Goal: Use online tool/utility: Use online tool/utility

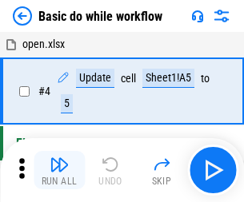
click at [59, 170] on img "button" at bounding box center [59, 164] width 19 height 19
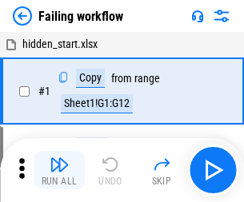
click at [59, 170] on img "button" at bounding box center [59, 164] width 19 height 19
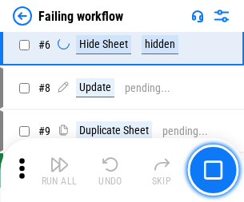
scroll to position [339, 0]
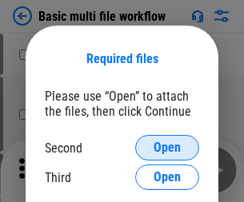
click at [167, 148] on span "Open" at bounding box center [167, 148] width 27 height 13
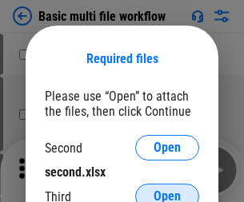
click at [167, 190] on span "Open" at bounding box center [167, 196] width 27 height 13
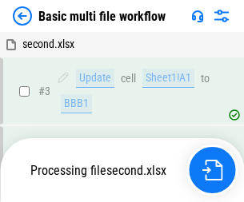
scroll to position [274, 0]
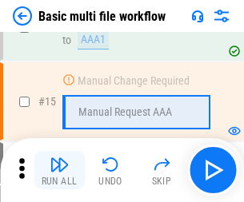
click at [59, 170] on img "button" at bounding box center [59, 164] width 19 height 19
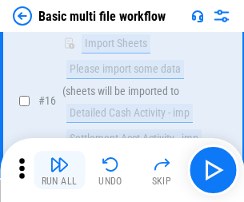
click at [59, 170] on img "button" at bounding box center [59, 164] width 19 height 19
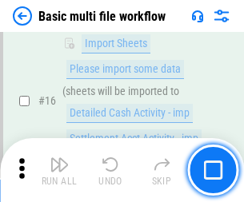
scroll to position [1065, 0]
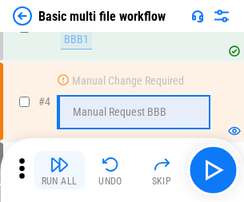
click at [59, 170] on img "button" at bounding box center [59, 164] width 19 height 19
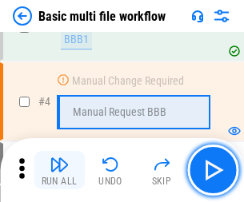
click at [59, 170] on img "button" at bounding box center [59, 164] width 19 height 19
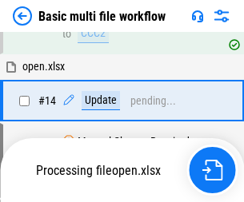
scroll to position [952, 0]
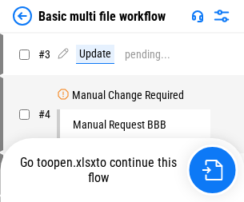
scroll to position [65, 0]
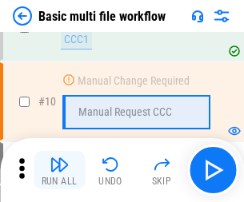
click at [59, 170] on img "button" at bounding box center [59, 164] width 19 height 19
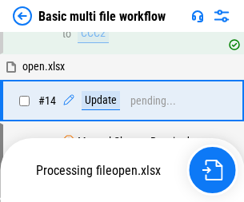
scroll to position [837, 0]
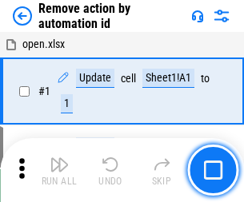
scroll to position [59, 0]
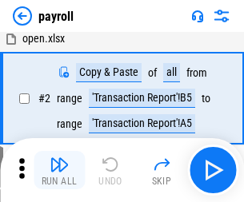
click at [59, 170] on img "button" at bounding box center [59, 164] width 19 height 19
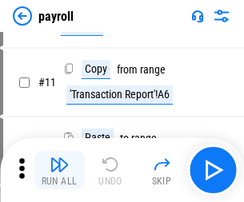
scroll to position [116, 0]
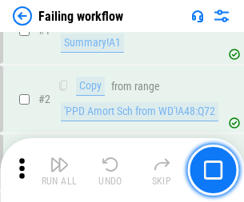
scroll to position [258, 0]
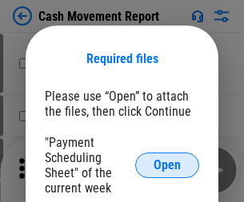
click at [167, 166] on span "Open" at bounding box center [167, 165] width 27 height 13
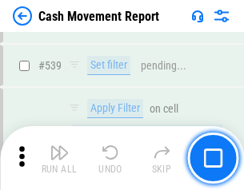
scroll to position [7102, 0]
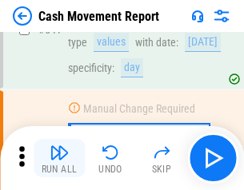
click at [59, 158] on img "button" at bounding box center [59, 152] width 19 height 19
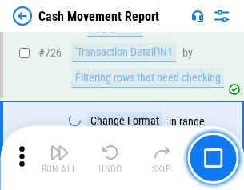
scroll to position [8349, 0]
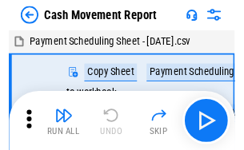
scroll to position [29, 0]
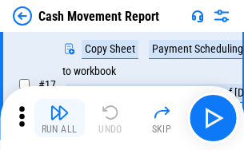
click at [59, 118] on img "button" at bounding box center [59, 112] width 19 height 19
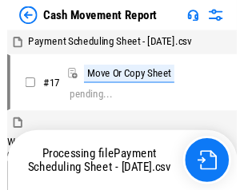
scroll to position [9, 0]
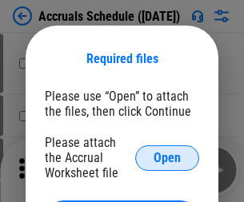
click at [167, 158] on span "Open" at bounding box center [167, 158] width 27 height 13
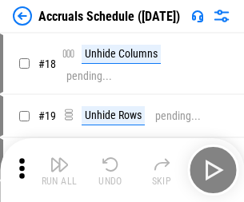
scroll to position [154, 0]
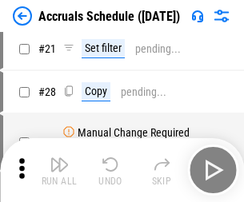
click at [59, 170] on img "button" at bounding box center [59, 164] width 19 height 19
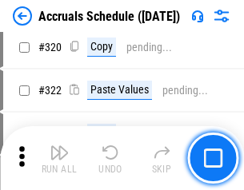
scroll to position [2977, 0]
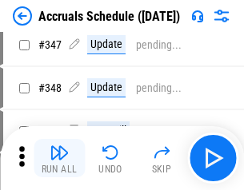
click at [59, 158] on img "button" at bounding box center [59, 152] width 19 height 19
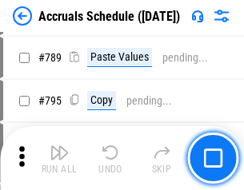
scroll to position [6722, 0]
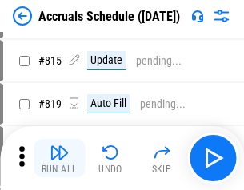
click at [59, 158] on img "button" at bounding box center [59, 152] width 19 height 19
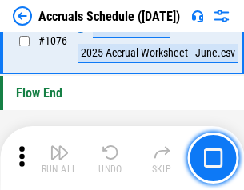
scroll to position [9585, 0]
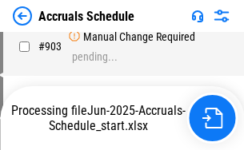
scroll to position [8391, 0]
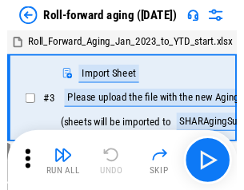
scroll to position [2, 0]
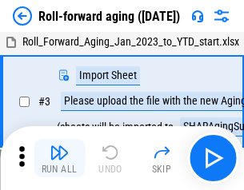
click at [59, 158] on img "button" at bounding box center [59, 152] width 19 height 19
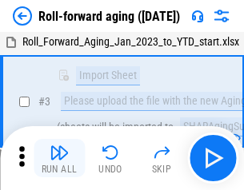
click at [59, 158] on img "button" at bounding box center [59, 152] width 19 height 19
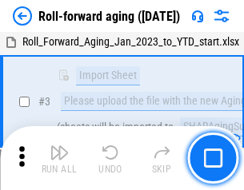
scroll to position [103, 0]
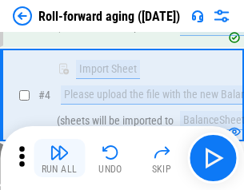
click at [59, 158] on img "button" at bounding box center [59, 152] width 19 height 19
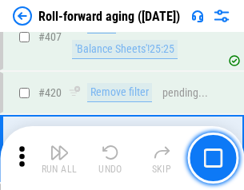
scroll to position [5549, 0]
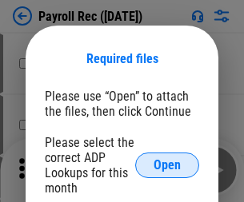
click at [167, 166] on span "Open" at bounding box center [167, 165] width 27 height 13
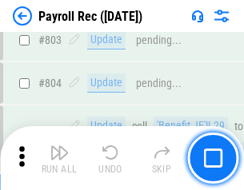
scroll to position [10167, 0]
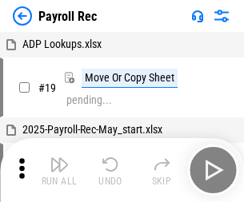
click at [59, 170] on img "button" at bounding box center [59, 164] width 19 height 19
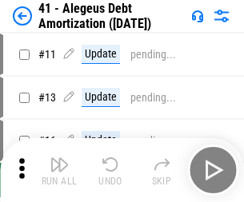
click at [59, 170] on img "button" at bounding box center [59, 164] width 19 height 19
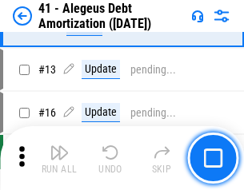
scroll to position [198, 0]
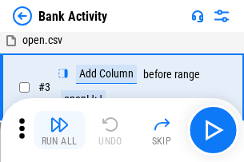
click at [59, 130] on img "button" at bounding box center [59, 124] width 19 height 19
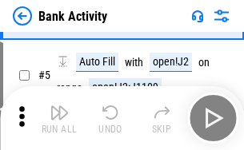
scroll to position [85, 0]
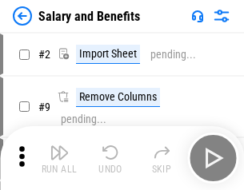
click at [59, 158] on img "button" at bounding box center [59, 152] width 19 height 19
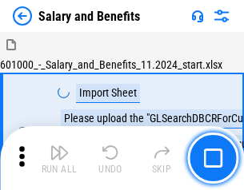
scroll to position [22, 0]
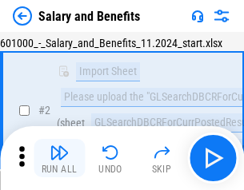
click at [59, 158] on img "button" at bounding box center [59, 152] width 19 height 19
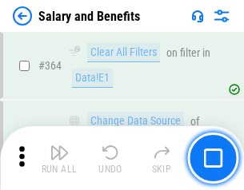
scroll to position [7536, 0]
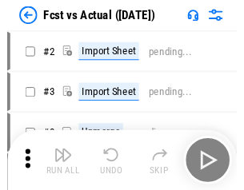
scroll to position [21, 0]
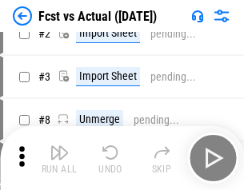
click at [59, 158] on img "button" at bounding box center [59, 152] width 19 height 19
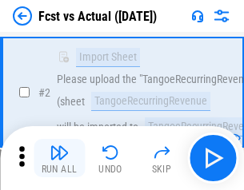
click at [59, 158] on img "button" at bounding box center [59, 152] width 19 height 19
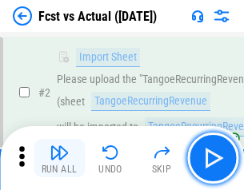
scroll to position [150, 0]
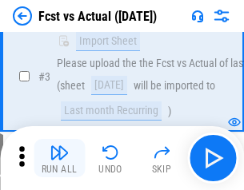
click at [59, 158] on img "button" at bounding box center [59, 152] width 19 height 19
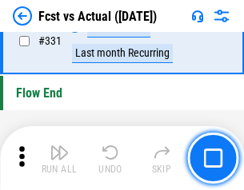
scroll to position [7660, 0]
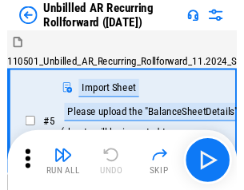
scroll to position [34, 0]
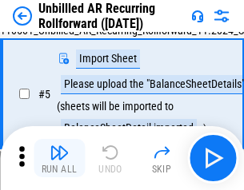
click at [59, 158] on img "button" at bounding box center [59, 152] width 19 height 19
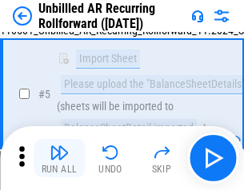
click at [59, 158] on img "button" at bounding box center [59, 152] width 19 height 19
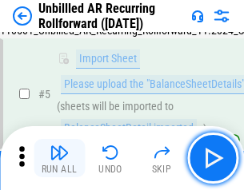
scroll to position [150, 0]
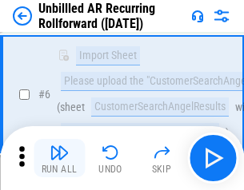
click at [59, 158] on img "button" at bounding box center [59, 152] width 19 height 19
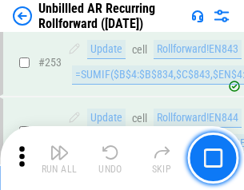
scroll to position [5436, 0]
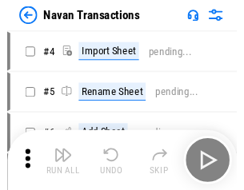
scroll to position [26, 0]
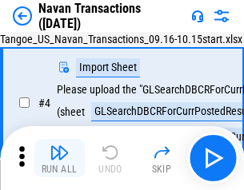
click at [59, 158] on img "button" at bounding box center [59, 152] width 19 height 19
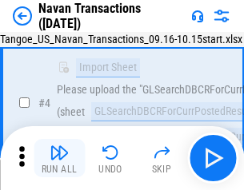
click at [59, 158] on img "button" at bounding box center [59, 152] width 19 height 19
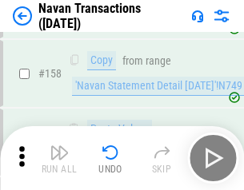
scroll to position [5188, 0]
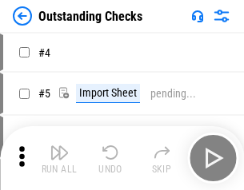
click at [59, 158] on img "button" at bounding box center [59, 152] width 19 height 19
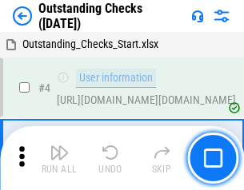
scroll to position [67, 0]
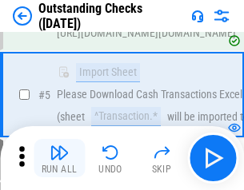
click at [59, 158] on img "button" at bounding box center [59, 152] width 19 height 19
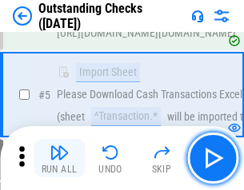
scroll to position [167, 0]
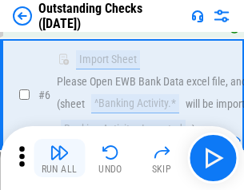
click at [59, 158] on img "button" at bounding box center [59, 152] width 19 height 19
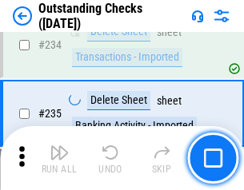
scroll to position [4859, 0]
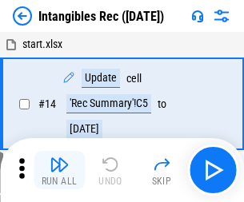
click at [59, 170] on img "button" at bounding box center [59, 164] width 19 height 19
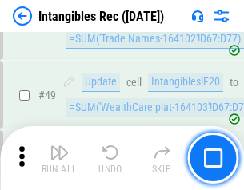
scroll to position [623, 0]
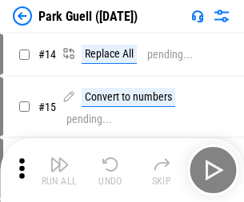
click at [59, 158] on img "button" at bounding box center [59, 164] width 19 height 19
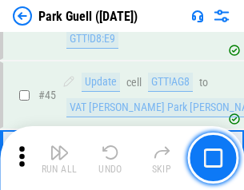
scroll to position [2001, 0]
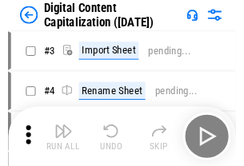
scroll to position [46, 0]
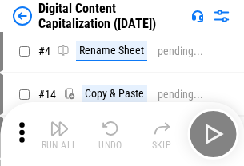
click at [59, 134] on img "button" at bounding box center [59, 128] width 19 height 19
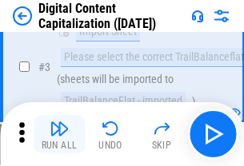
click at [59, 134] on img "button" at bounding box center [59, 128] width 19 height 19
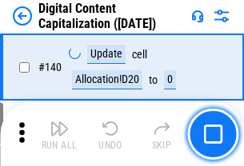
scroll to position [1697, 0]
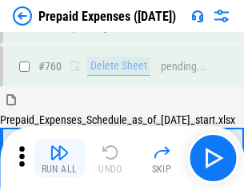
click at [59, 158] on img "button" at bounding box center [59, 152] width 19 height 19
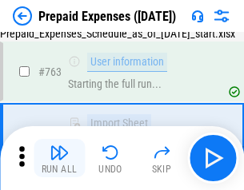
click at [59, 158] on img "button" at bounding box center [59, 152] width 19 height 19
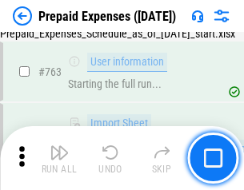
scroll to position [4530, 0]
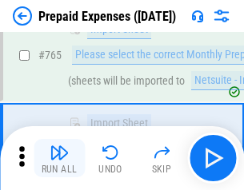
click at [59, 158] on img "button" at bounding box center [59, 152] width 19 height 19
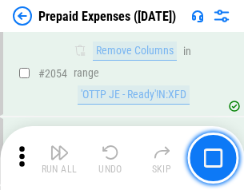
scroll to position [16728, 0]
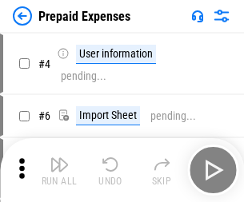
click at [59, 170] on img "button" at bounding box center [59, 164] width 19 height 19
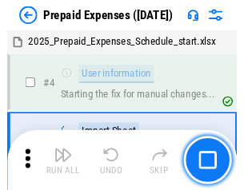
scroll to position [70, 0]
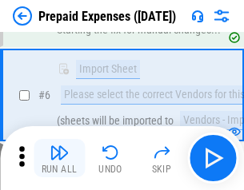
click at [59, 158] on img "button" at bounding box center [59, 152] width 19 height 19
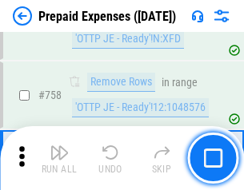
scroll to position [5702, 0]
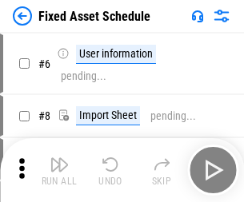
click at [59, 170] on img "button" at bounding box center [59, 164] width 19 height 19
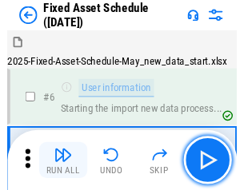
scroll to position [86, 0]
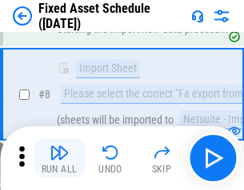
click at [59, 158] on img "button" at bounding box center [59, 152] width 19 height 19
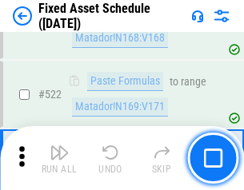
scroll to position [5562, 0]
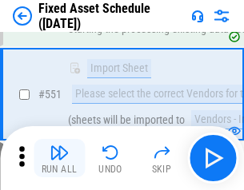
click at [59, 158] on img "button" at bounding box center [59, 152] width 19 height 19
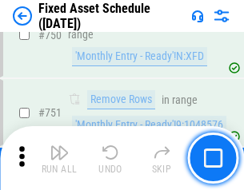
scroll to position [7802, 0]
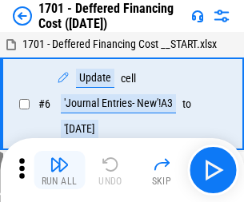
click at [59, 170] on img "button" at bounding box center [59, 164] width 19 height 19
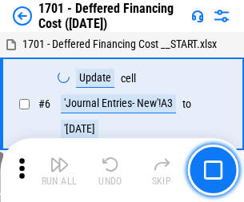
scroll to position [192, 0]
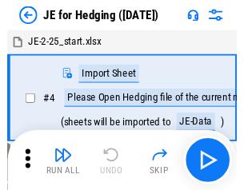
scroll to position [2, 0]
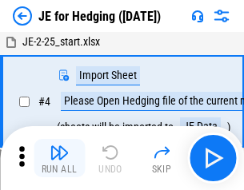
click at [59, 158] on img "button" at bounding box center [59, 152] width 19 height 19
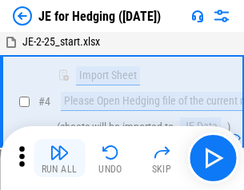
click at [59, 158] on img "button" at bounding box center [59, 152] width 19 height 19
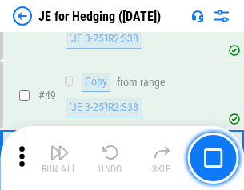
scroll to position [1036, 0]
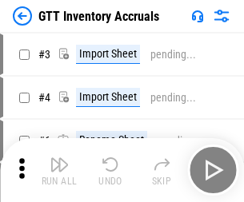
click at [59, 158] on img "button" at bounding box center [59, 164] width 19 height 19
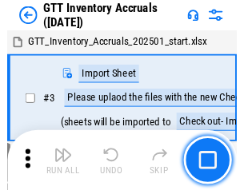
scroll to position [2, 0]
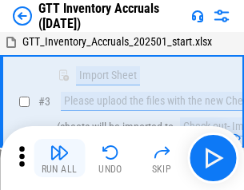
click at [59, 158] on img "button" at bounding box center [59, 152] width 19 height 19
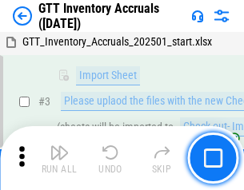
scroll to position [103, 0]
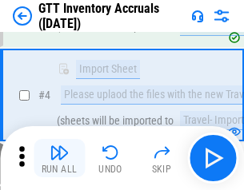
click at [59, 158] on img "button" at bounding box center [59, 152] width 19 height 19
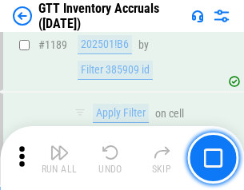
scroll to position [13068, 0]
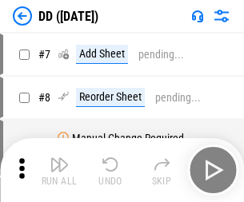
click at [59, 170] on img "button" at bounding box center [59, 164] width 19 height 19
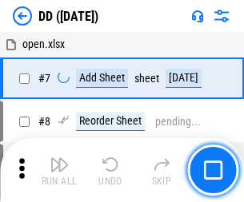
scroll to position [154, 0]
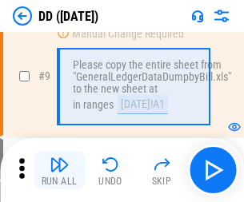
click at [59, 170] on img "button" at bounding box center [59, 164] width 19 height 19
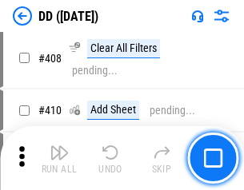
scroll to position [7160, 0]
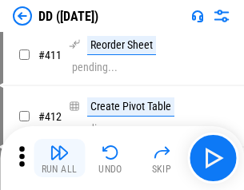
click at [59, 158] on img "button" at bounding box center [59, 152] width 19 height 19
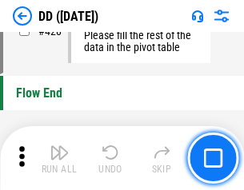
scroll to position [7659, 0]
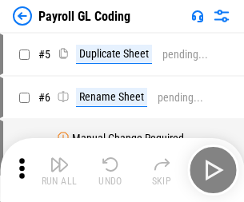
click at [59, 170] on img "button" at bounding box center [59, 164] width 19 height 19
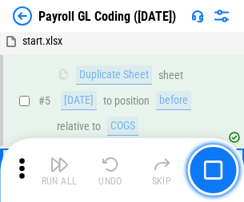
scroll to position [192, 0]
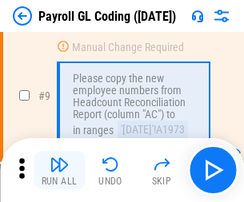
click at [59, 170] on img "button" at bounding box center [59, 164] width 19 height 19
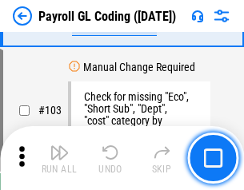
scroll to position [3754, 0]
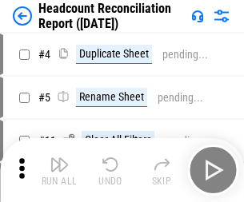
click at [59, 170] on img "button" at bounding box center [59, 164] width 19 height 19
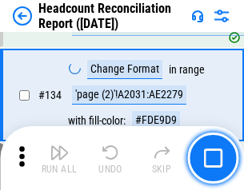
scroll to position [1924, 0]
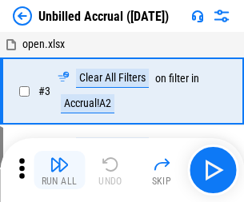
click at [59, 170] on img "button" at bounding box center [59, 164] width 19 height 19
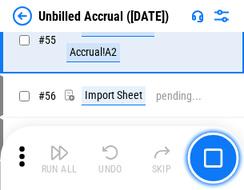
scroll to position [1671, 0]
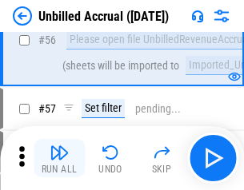
click at [59, 158] on img "button" at bounding box center [59, 152] width 19 height 19
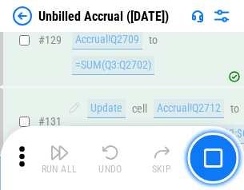
scroll to position [4767, 0]
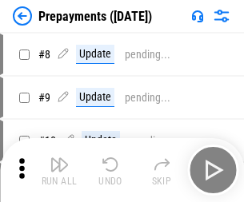
click at [59, 170] on img "button" at bounding box center [59, 164] width 19 height 19
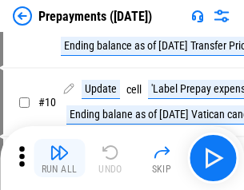
scroll to position [100, 0]
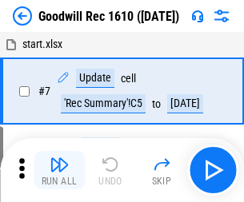
click at [59, 170] on img "button" at bounding box center [59, 164] width 19 height 19
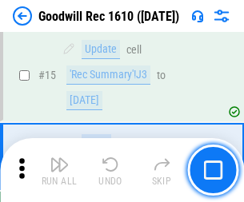
scroll to position [274, 0]
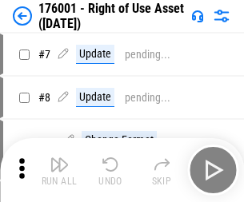
click at [59, 170] on img "button" at bounding box center [59, 164] width 19 height 19
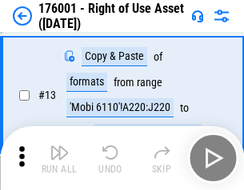
scroll to position [103, 0]
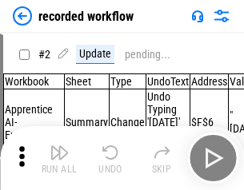
click at [59, 158] on img "button" at bounding box center [59, 152] width 19 height 19
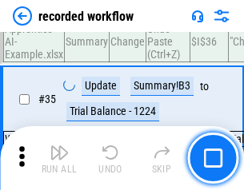
scroll to position [5002, 0]
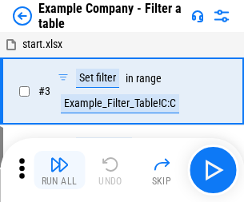
click at [59, 170] on img "button" at bounding box center [59, 164] width 19 height 19
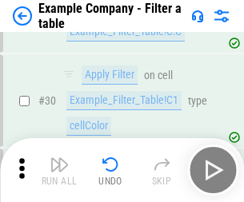
scroll to position [1464, 0]
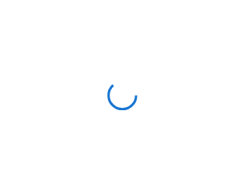
scroll to position [25, 0]
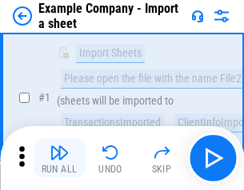
click at [59, 158] on img "button" at bounding box center [59, 152] width 19 height 19
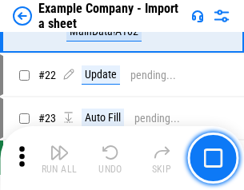
scroll to position [354, 0]
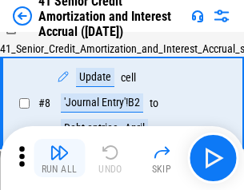
click at [59, 158] on img "button" at bounding box center [59, 152] width 19 height 19
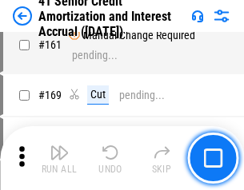
click at [59, 158] on img "button" at bounding box center [59, 152] width 19 height 19
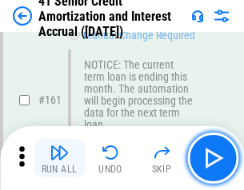
scroll to position [1712, 0]
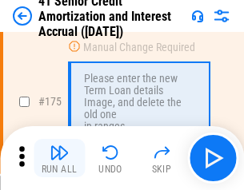
click at [59, 158] on img "button" at bounding box center [59, 152] width 19 height 19
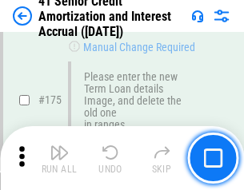
scroll to position [1874, 0]
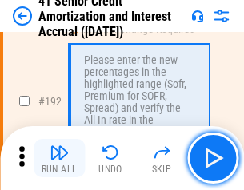
click at [59, 158] on img "button" at bounding box center [59, 152] width 19 height 19
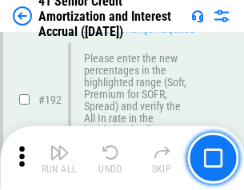
scroll to position [2042, 0]
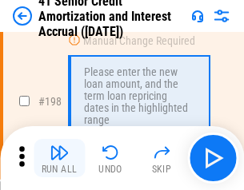
click at [59, 158] on img "button" at bounding box center [59, 152] width 19 height 19
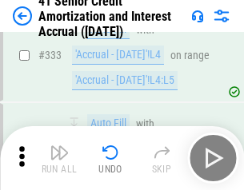
scroll to position [4088, 0]
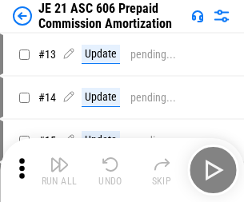
click at [59, 158] on img "button" at bounding box center [59, 164] width 19 height 19
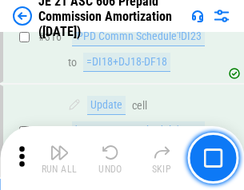
scroll to position [2988, 0]
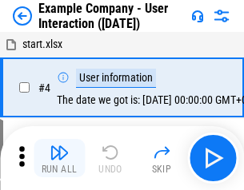
click at [59, 158] on img "button" at bounding box center [59, 152] width 19 height 19
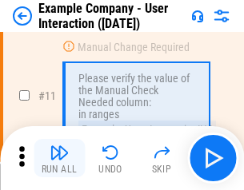
click at [59, 158] on img "button" at bounding box center [59, 152] width 19 height 19
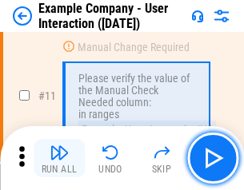
scroll to position [346, 0]
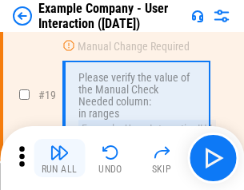
click at [59, 158] on img "button" at bounding box center [59, 152] width 19 height 19
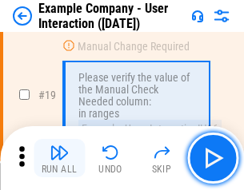
click at [59, 158] on img "button" at bounding box center [59, 152] width 19 height 19
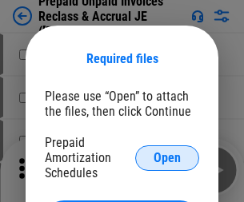
click at [167, 158] on span "Open" at bounding box center [167, 158] width 27 height 13
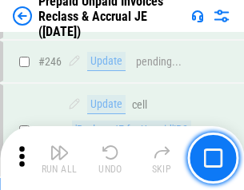
scroll to position [2160, 0]
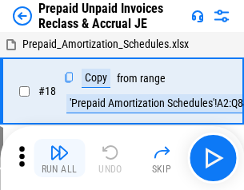
click at [59, 158] on img "button" at bounding box center [59, 152] width 19 height 19
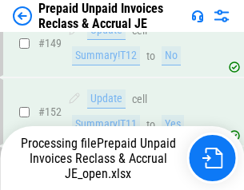
scroll to position [1392, 0]
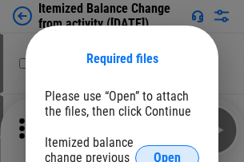
click at [167, 152] on span "Open" at bounding box center [167, 158] width 27 height 13
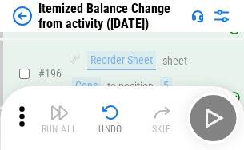
scroll to position [3080, 0]
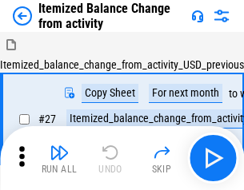
scroll to position [25, 0]
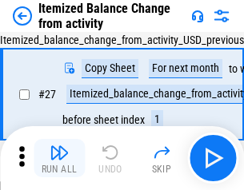
click at [59, 158] on img "button" at bounding box center [59, 152] width 19 height 19
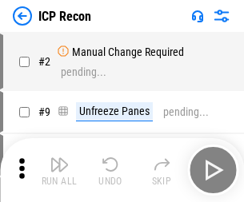
scroll to position [7, 0]
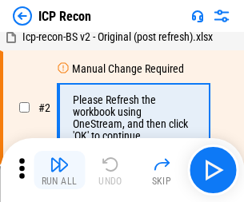
click at [59, 170] on img "button" at bounding box center [59, 164] width 19 height 19
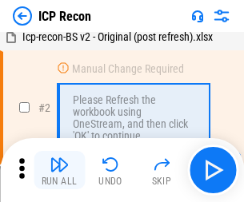
click at [59, 170] on img "button" at bounding box center [59, 164] width 19 height 19
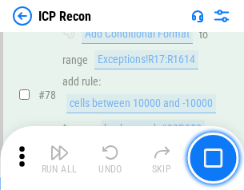
scroll to position [1568, 0]
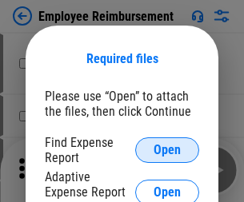
click at [167, 150] on span "Open" at bounding box center [167, 150] width 27 height 13
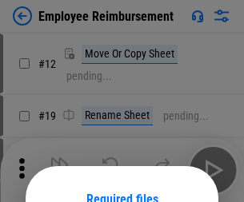
scroll to position [141, 0]
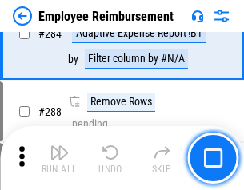
scroll to position [4350, 0]
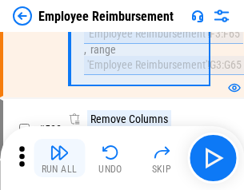
click at [59, 158] on img "button" at bounding box center [59, 152] width 19 height 19
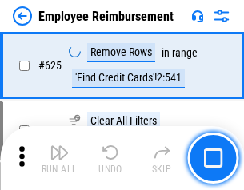
scroll to position [9581, 0]
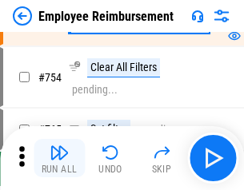
click at [59, 158] on img "button" at bounding box center [59, 152] width 19 height 19
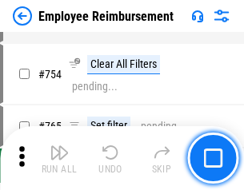
scroll to position [11227, 0]
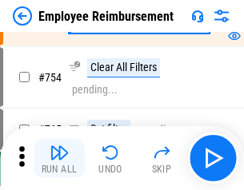
click at [59, 158] on img "button" at bounding box center [59, 152] width 19 height 19
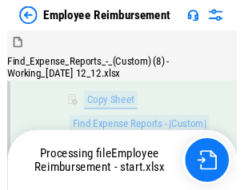
scroll to position [326, 0]
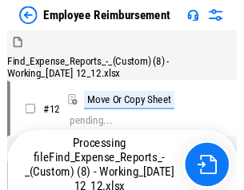
scroll to position [54, 0]
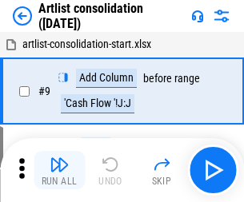
click at [59, 170] on img "button" at bounding box center [59, 164] width 19 height 19
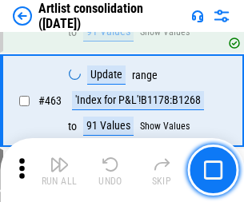
scroll to position [7007, 0]
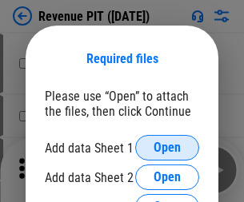
click at [167, 148] on span "Open" at bounding box center [167, 148] width 27 height 13
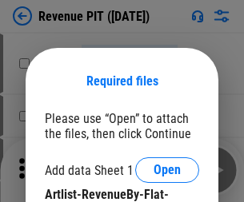
scroll to position [22, 0]
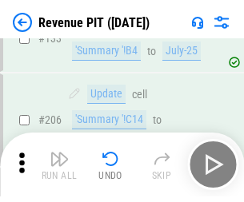
scroll to position [1626, 0]
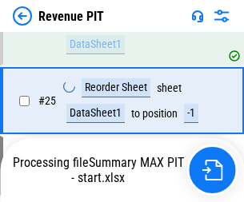
scroll to position [666, 0]
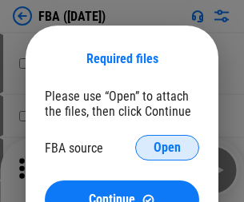
click at [167, 148] on span "Open" at bounding box center [167, 148] width 27 height 13
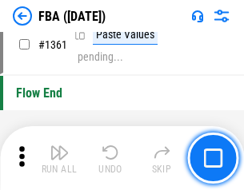
scroll to position [17186, 0]
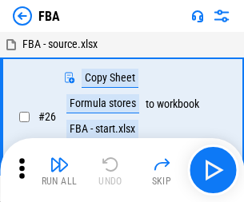
scroll to position [16, 0]
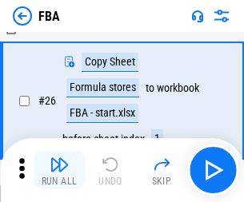
click at [59, 170] on img "button" at bounding box center [59, 164] width 19 height 19
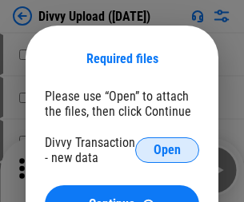
click at [167, 150] on span "Open" at bounding box center [167, 150] width 27 height 13
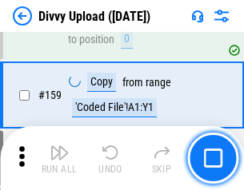
scroll to position [1657, 0]
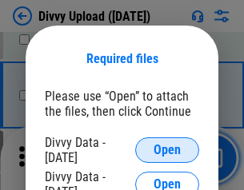
click at [167, 150] on span "Open" at bounding box center [167, 150] width 27 height 13
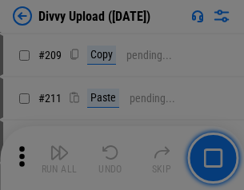
scroll to position [2718, 0]
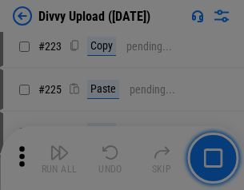
scroll to position [3194, 0]
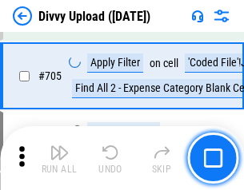
scroll to position [10947, 0]
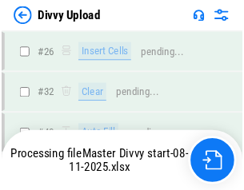
scroll to position [1657, 0]
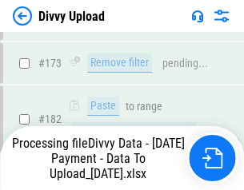
scroll to position [1804, 0]
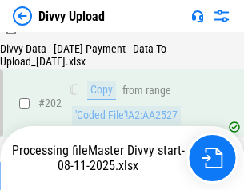
scroll to position [2589, 0]
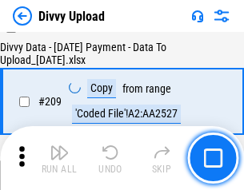
scroll to position [2942, 0]
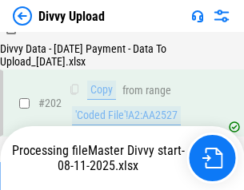
scroll to position [2602, 0]
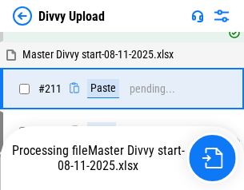
scroll to position [3093, 0]
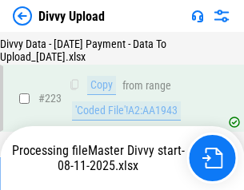
scroll to position [3648, 0]
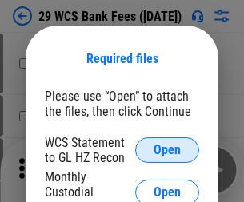
click at [167, 150] on span "Open" at bounding box center [167, 150] width 27 height 13
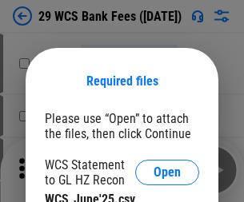
scroll to position [22, 0]
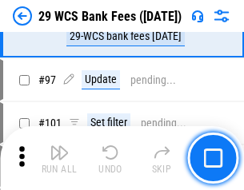
scroll to position [1560, 0]
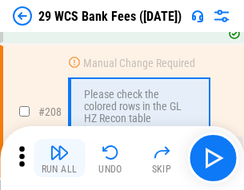
click at [59, 158] on img "button" at bounding box center [59, 152] width 19 height 19
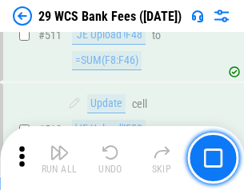
scroll to position [8051, 0]
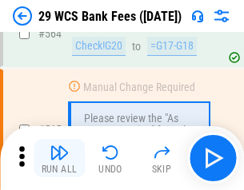
click at [59, 158] on img "button" at bounding box center [59, 152] width 19 height 19
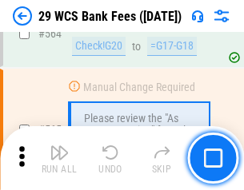
scroll to position [8655, 0]
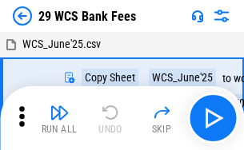
scroll to position [29, 0]
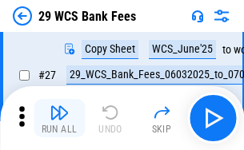
click at [59, 118] on img "button" at bounding box center [59, 112] width 19 height 19
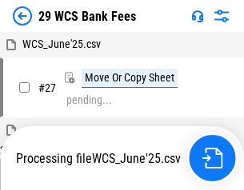
scroll to position [9, 0]
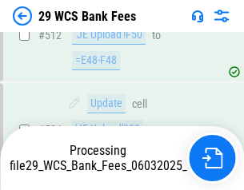
scroll to position [8447, 0]
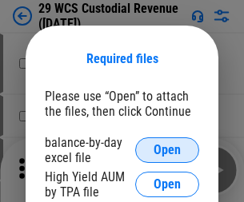
click at [167, 150] on span "Open" at bounding box center [167, 150] width 27 height 13
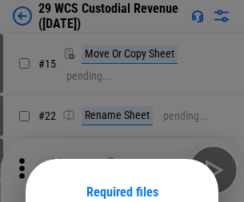
scroll to position [134, 0]
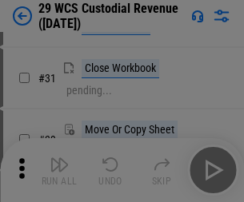
scroll to position [343, 0]
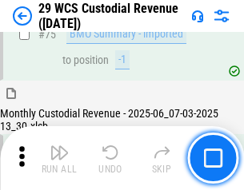
scroll to position [1672, 0]
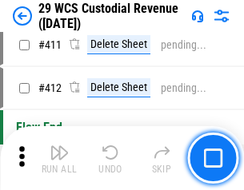
click at [59, 158] on img "button" at bounding box center [59, 152] width 19 height 19
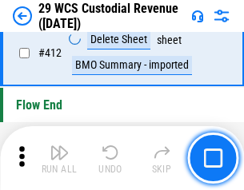
scroll to position [7643, 0]
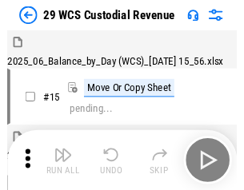
scroll to position [38, 0]
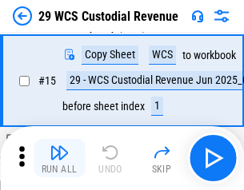
click at [59, 158] on img "button" at bounding box center [59, 152] width 19 height 19
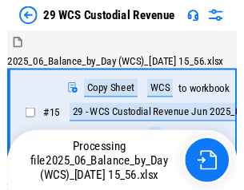
scroll to position [30, 0]
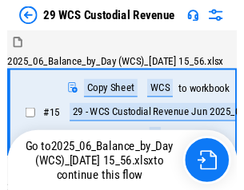
scroll to position [30, 0]
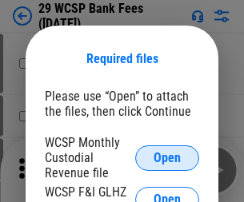
click at [167, 158] on span "Open" at bounding box center [167, 158] width 27 height 13
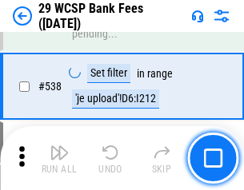
scroll to position [6149, 0]
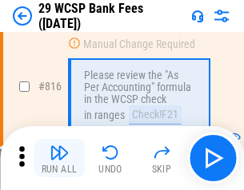
click at [59, 158] on img "button" at bounding box center [59, 152] width 19 height 19
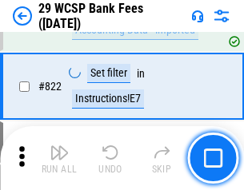
scroll to position [9858, 0]
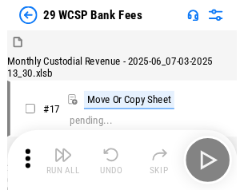
scroll to position [38, 0]
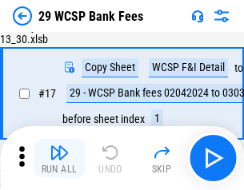
click at [59, 158] on img "button" at bounding box center [59, 152] width 19 height 19
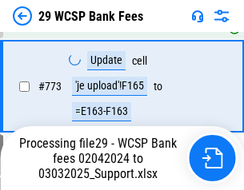
scroll to position [9363, 0]
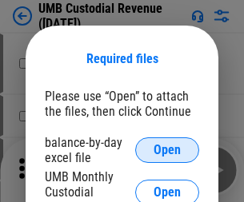
click at [167, 150] on span "Open" at bounding box center [167, 150] width 27 height 13
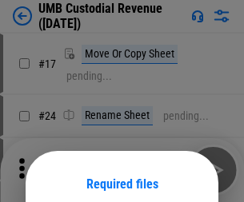
scroll to position [126, 0]
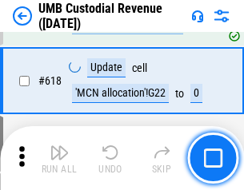
scroll to position [8244, 0]
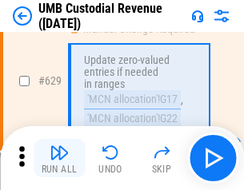
click at [59, 158] on img "button" at bounding box center [59, 152] width 19 height 19
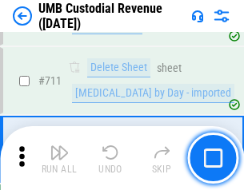
scroll to position [9741, 0]
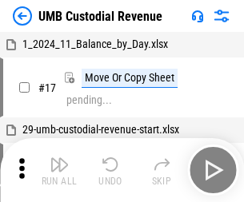
click at [59, 170] on img "button" at bounding box center [59, 164] width 19 height 19
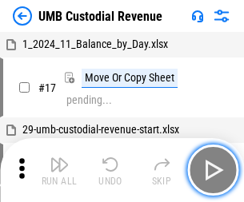
scroll to position [12, 0]
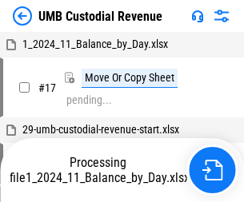
scroll to position [12, 0]
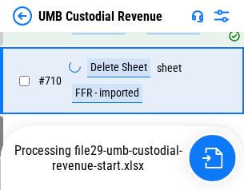
scroll to position [9636, 0]
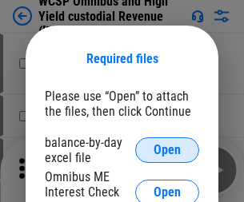
click at [167, 150] on span "Open" at bounding box center [167, 150] width 27 height 13
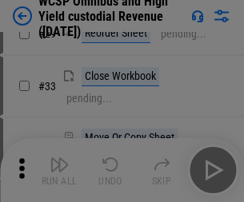
scroll to position [366, 0]
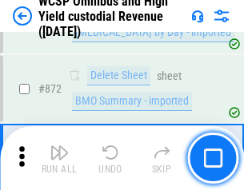
scroll to position [13544, 0]
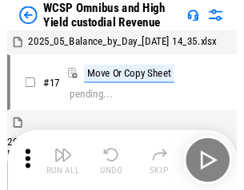
scroll to position [9, 0]
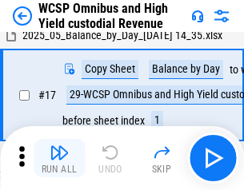
click at [59, 158] on img "button" at bounding box center [59, 152] width 19 height 19
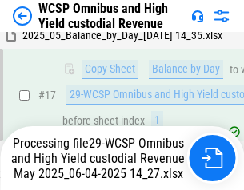
scroll to position [333, 0]
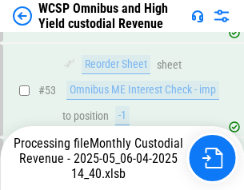
scroll to position [1170, 0]
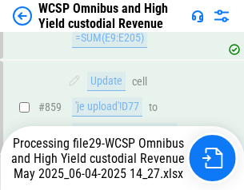
scroll to position [13507, 0]
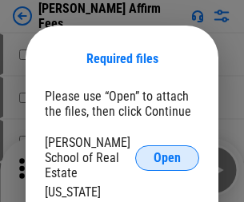
click at [167, 152] on span "Open" at bounding box center [167, 158] width 27 height 13
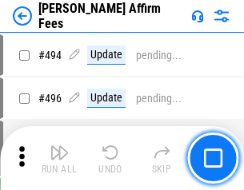
scroll to position [4351, 0]
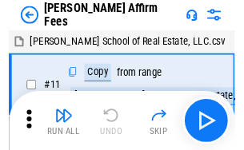
scroll to position [16, 0]
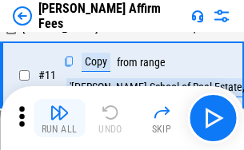
click at [59, 118] on img "button" at bounding box center [59, 112] width 19 height 19
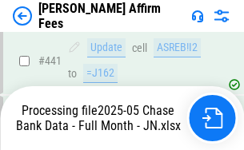
scroll to position [4197, 0]
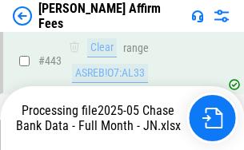
scroll to position [4197, 0]
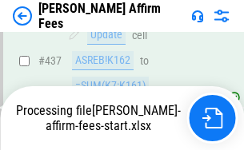
scroll to position [4197, 0]
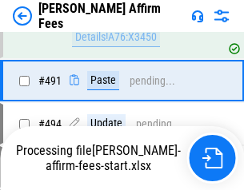
scroll to position [4270, 0]
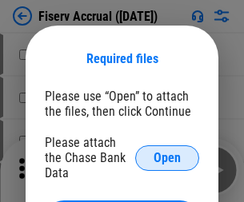
click at [167, 152] on span "Open" at bounding box center [167, 158] width 27 height 13
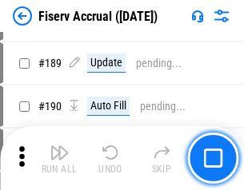
scroll to position [3453, 0]
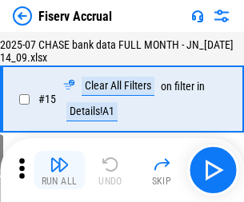
click at [59, 170] on img "button" at bounding box center [59, 164] width 19 height 19
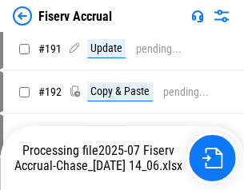
scroll to position [4311, 0]
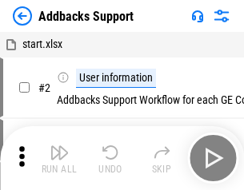
click at [59, 158] on img "button" at bounding box center [59, 152] width 19 height 19
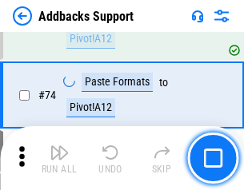
scroll to position [1165, 0]
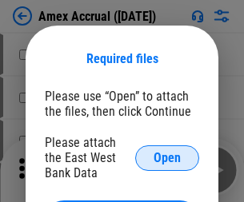
click at [167, 158] on span "Open" at bounding box center [167, 158] width 27 height 13
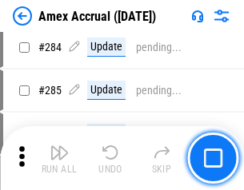
scroll to position [4382, 0]
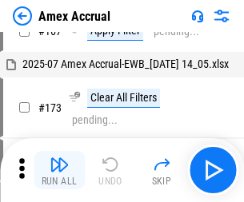
click at [59, 170] on img "button" at bounding box center [59, 164] width 19 height 19
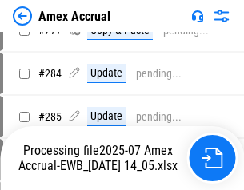
scroll to position [4965, 0]
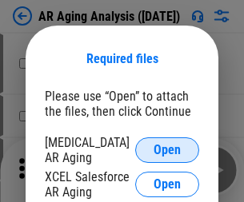
click at [167, 148] on span "Open" at bounding box center [167, 150] width 27 height 13
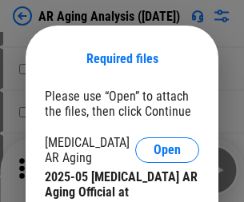
scroll to position [482, 0]
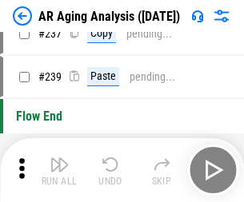
scroll to position [1404, 0]
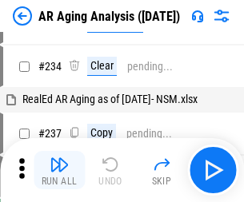
click at [59, 170] on img "button" at bounding box center [59, 164] width 19 height 19
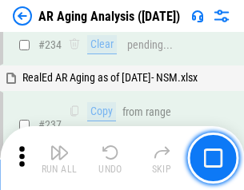
scroll to position [2481, 0]
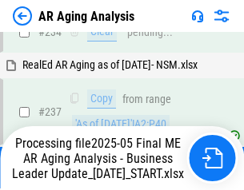
scroll to position [2462, 0]
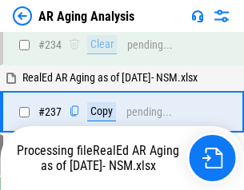
scroll to position [2462, 0]
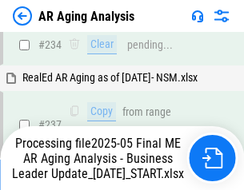
scroll to position [2462, 0]
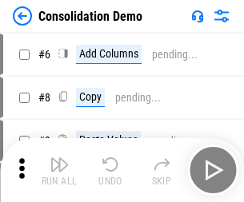
click at [59, 170] on img "button" at bounding box center [59, 164] width 19 height 19
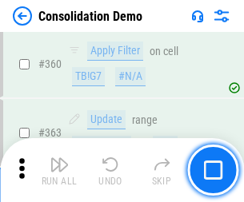
scroll to position [5364, 0]
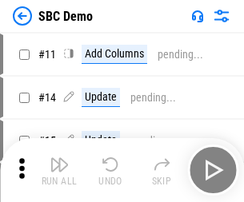
click at [59, 170] on img "button" at bounding box center [59, 164] width 19 height 19
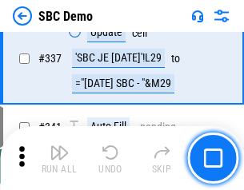
scroll to position [4210, 0]
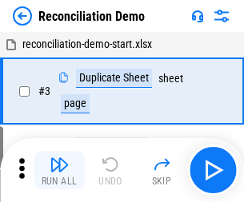
click at [59, 170] on img "button" at bounding box center [59, 164] width 19 height 19
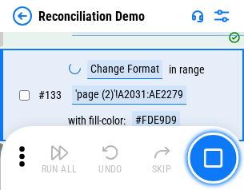
scroll to position [1900, 0]
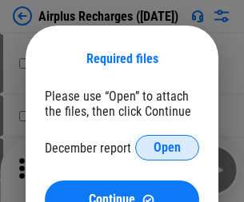
click at [167, 148] on span "Open" at bounding box center [167, 148] width 27 height 13
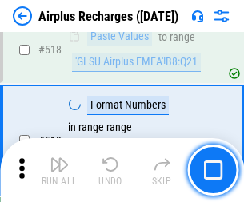
scroll to position [6886, 0]
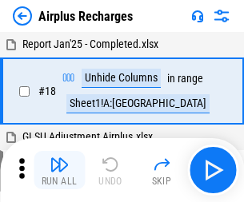
click at [59, 170] on img "button" at bounding box center [59, 164] width 19 height 19
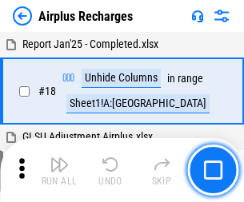
scroll to position [70, 0]
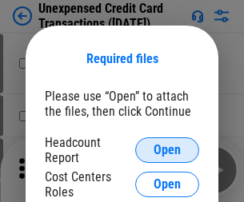
click at [167, 150] on span "Open" at bounding box center [167, 150] width 27 height 13
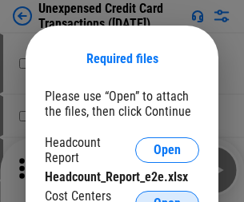
click at [167, 198] on span "Open" at bounding box center [167, 204] width 27 height 13
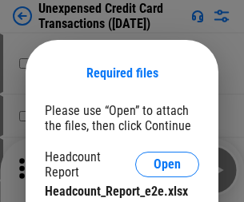
scroll to position [14, 0]
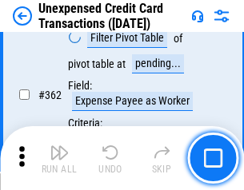
scroll to position [4115, 0]
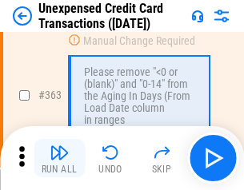
click at [59, 158] on img "button" at bounding box center [59, 152] width 19 height 19
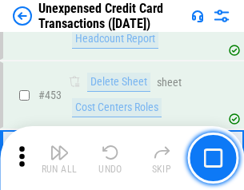
scroll to position [5458, 0]
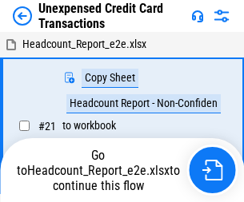
scroll to position [25, 0]
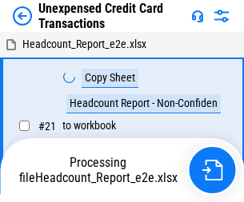
scroll to position [25, 0]
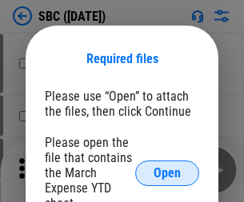
click at [167, 173] on span "Open" at bounding box center [167, 173] width 27 height 13
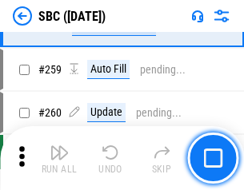
scroll to position [3127, 0]
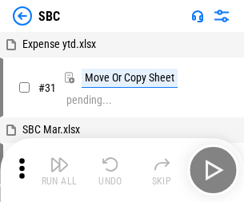
click at [59, 170] on img "button" at bounding box center [59, 164] width 19 height 19
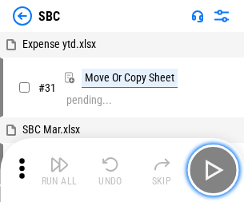
scroll to position [16, 0]
